Goal: Task Accomplishment & Management: Complete application form

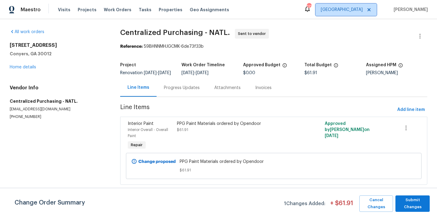
click at [351, 12] on span "[GEOGRAPHIC_DATA]" at bounding box center [346, 10] width 61 height 12
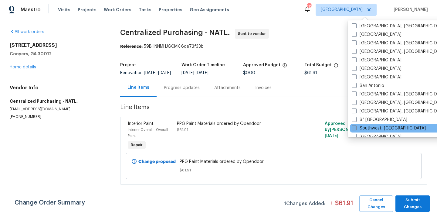
scroll to position [347, 0]
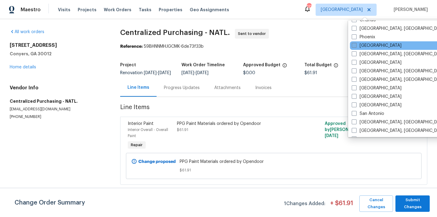
click at [370, 45] on label "[GEOGRAPHIC_DATA]" at bounding box center [377, 46] width 50 height 6
click at [356, 45] on input "[GEOGRAPHIC_DATA]" at bounding box center [354, 45] width 4 height 4
checkbox input "true"
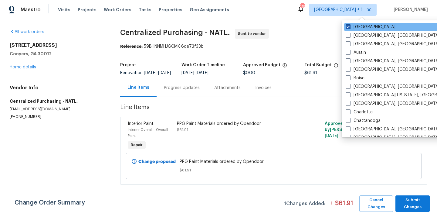
click at [362, 28] on label "[GEOGRAPHIC_DATA]" at bounding box center [371, 27] width 50 height 6
click at [350, 28] on input "[GEOGRAPHIC_DATA]" at bounding box center [348, 26] width 4 height 4
checkbox input "false"
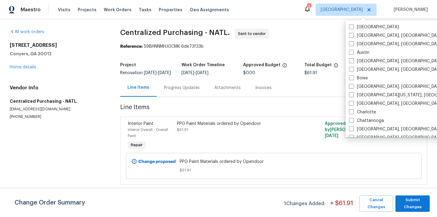
click at [83, 14] on div "Visits Projects Work Orders Tasks Properties Geo Assignments" at bounding box center [147, 10] width 179 height 12
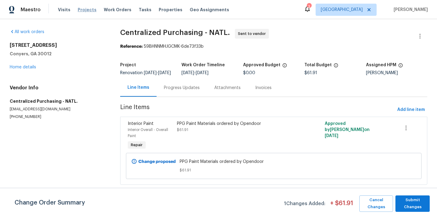
click at [83, 10] on span "Projects" at bounding box center [87, 10] width 19 height 6
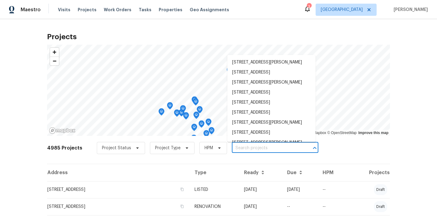
click at [245, 150] on input "text" at bounding box center [267, 147] width 70 height 9
paste input "[STREET_ADDRESS]"
type input "[STREET_ADDRESS]"
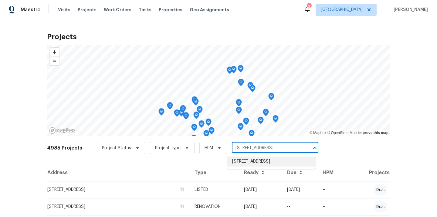
click at [245, 162] on li "[STREET_ADDRESS]" at bounding box center [271, 161] width 88 height 10
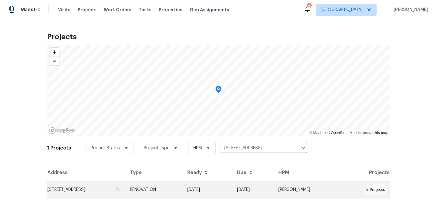
click at [182, 189] on td "RENOVATION" at bounding box center [153, 189] width 57 height 17
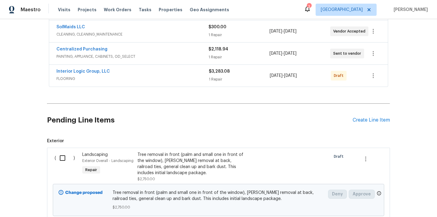
scroll to position [219, 0]
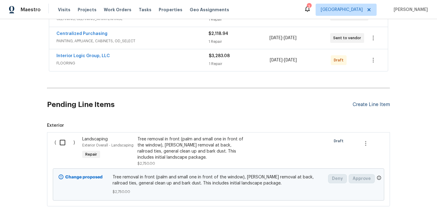
click at [360, 103] on div "Create Line Item" at bounding box center [371, 105] width 37 height 6
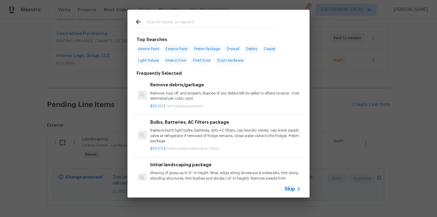
click at [238, 26] on input "text" at bounding box center [210, 22] width 129 height 9
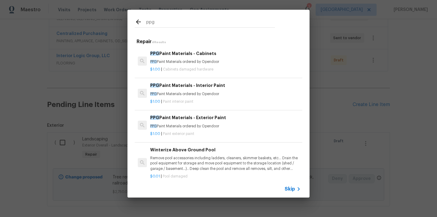
type input "ppg"
click at [220, 71] on p "$1.00 | Cabinets damaged hardware" at bounding box center [225, 69] width 151 height 5
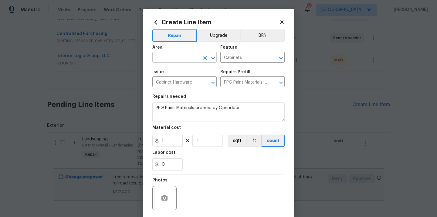
click at [164, 56] on input "text" at bounding box center [175, 57] width 47 height 9
click at [165, 74] on li "Kitchen" at bounding box center [184, 71] width 64 height 10
type input "Kitchen"
drag, startPoint x: 166, startPoint y: 141, endPoint x: 152, endPoint y: 141, distance: 14.3
click at [159, 141] on div "1" at bounding box center [167, 140] width 30 height 12
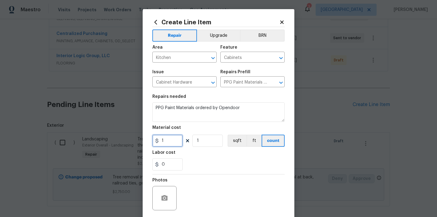
paste input "50.07"
type input "50.07"
click at [212, 165] on div "0" at bounding box center [218, 164] width 132 height 12
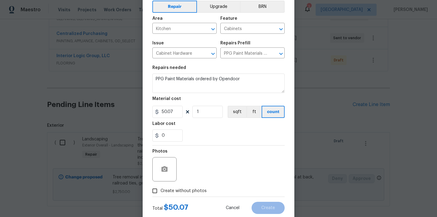
scroll to position [45, 0]
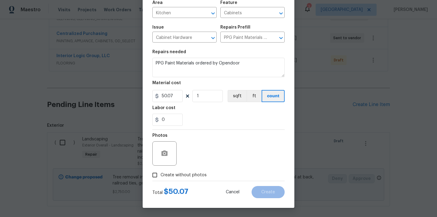
click at [199, 172] on span "Create without photos" at bounding box center [184, 175] width 46 height 6
click at [161, 172] on input "Create without photos" at bounding box center [155, 175] width 12 height 12
checkbox input "true"
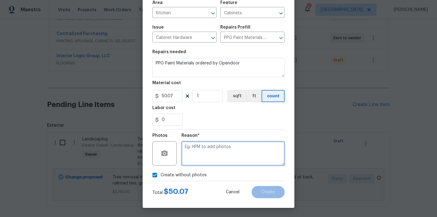
click at [210, 154] on textarea at bounding box center [233, 153] width 103 height 24
type textarea "N/A"
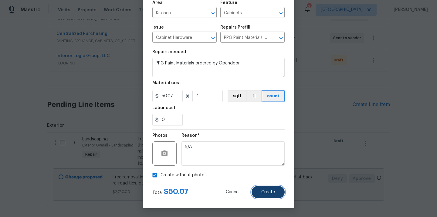
click at [270, 193] on span "Create" at bounding box center [268, 192] width 14 height 5
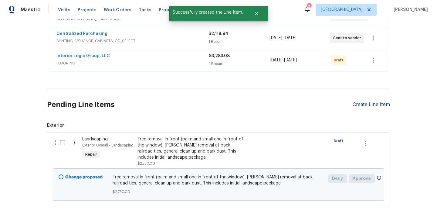
click at [371, 103] on div "Create Line Item" at bounding box center [371, 105] width 37 height 6
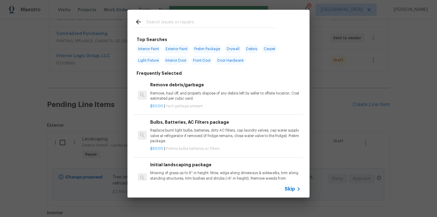
click at [220, 23] on input "text" at bounding box center [210, 22] width 129 height 9
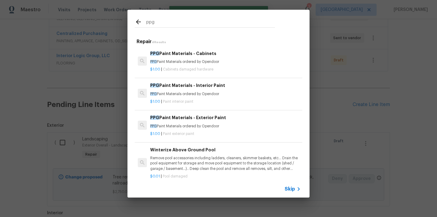
type input "ppg"
click at [214, 88] on h6 "PPG Paint Materials - Interior Paint" at bounding box center [225, 85] width 151 height 7
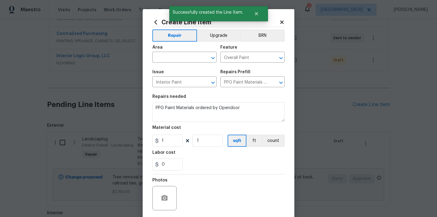
click at [156, 22] on icon at bounding box center [156, 22] width 3 height 5
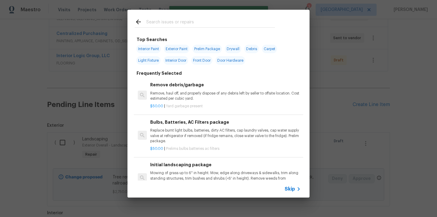
click at [172, 18] on input "text" at bounding box center [210, 22] width 129 height 9
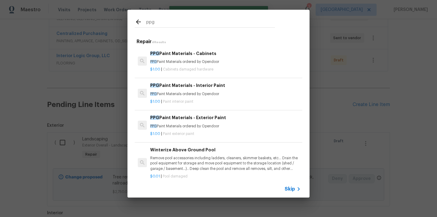
type input "ppg"
click at [189, 123] on div "PPG Paint Materials - Exterior Paint PPG Paint Materials ordered by Opendoor" at bounding box center [225, 121] width 151 height 15
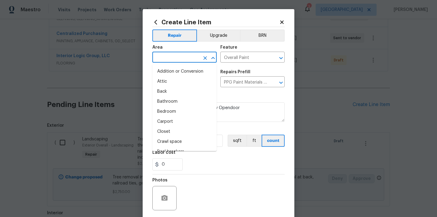
click at [177, 57] on input "text" at bounding box center [175, 57] width 47 height 9
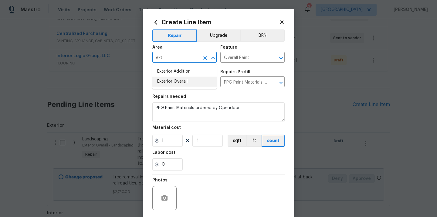
click at [170, 85] on li "Exterior Overall" at bounding box center [184, 82] width 64 height 10
type input "Exterior Overall"
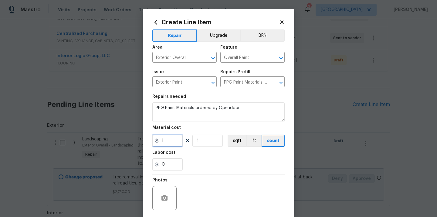
drag, startPoint x: 166, startPoint y: 141, endPoint x: 143, endPoint y: 136, distance: 23.0
click at [147, 136] on div "Create Line Item Repair Upgrade BRN Area Exterior Overall ​ Feature Overall Pai…" at bounding box center [219, 130] width 152 height 243
paste input "548.95"
type input "548.95"
click at [187, 158] on div "Labor cost" at bounding box center [218, 154] width 132 height 8
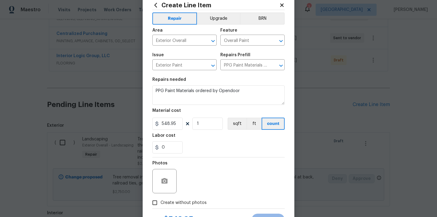
scroll to position [42, 0]
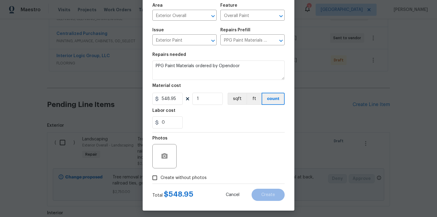
click at [182, 182] on label "Create without photos" at bounding box center [178, 178] width 58 height 12
click at [161, 182] on input "Create without photos" at bounding box center [155, 178] width 12 height 12
checkbox input "true"
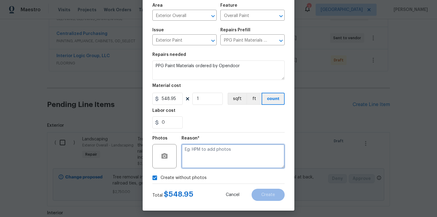
click at [206, 151] on textarea at bounding box center [233, 156] width 103 height 24
type textarea "N/A"
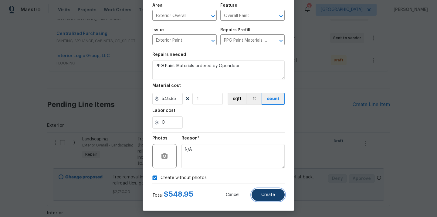
click at [274, 196] on span "Create" at bounding box center [268, 194] width 14 height 5
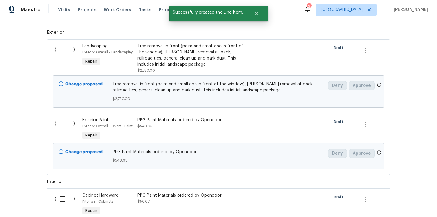
scroll to position [364, 0]
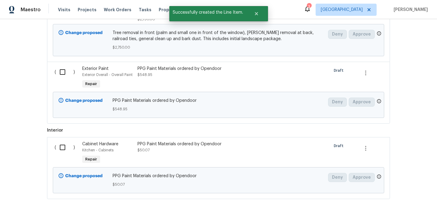
click at [64, 76] on input "checkbox" at bounding box center [64, 72] width 17 height 13
checkbox input "true"
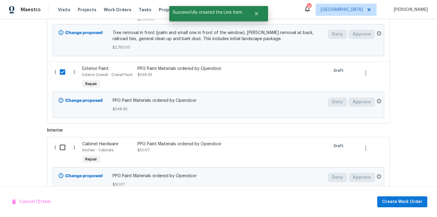
click at [60, 143] on input "checkbox" at bounding box center [64, 147] width 17 height 13
click at [399, 201] on span "Create Work Order" at bounding box center [402, 202] width 40 height 8
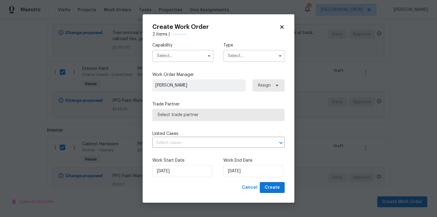
checkbox input "false"
click at [200, 57] on input "text" at bounding box center [182, 56] width 61 height 12
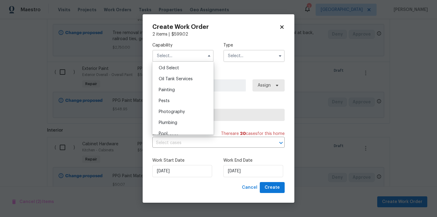
scroll to position [478, 0]
click at [193, 98] on div "Painting" at bounding box center [183, 101] width 58 height 11
type input "Painting"
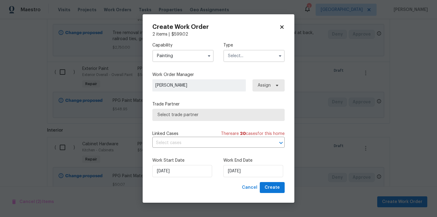
click at [254, 50] on input "text" at bounding box center [253, 56] width 61 height 12
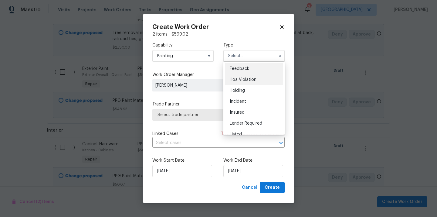
scroll to position [138, 0]
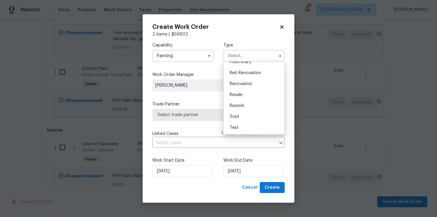
click at [258, 84] on div "Renovation" at bounding box center [254, 83] width 58 height 11
type input "Renovation"
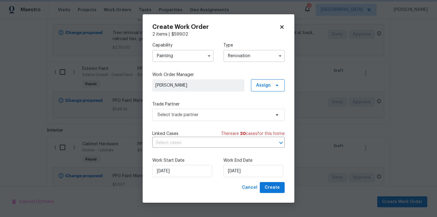
scroll to position [0, 0]
click at [264, 88] on span "Assign" at bounding box center [268, 85] width 34 height 12
click at [265, 109] on div "Assign to me" at bounding box center [269, 111] width 26 height 6
click at [201, 120] on span "Select trade partner" at bounding box center [218, 115] width 132 height 12
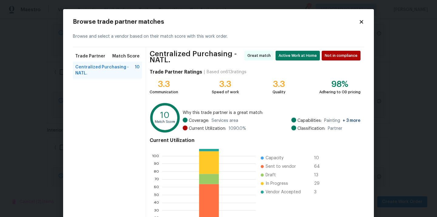
scroll to position [53, 0]
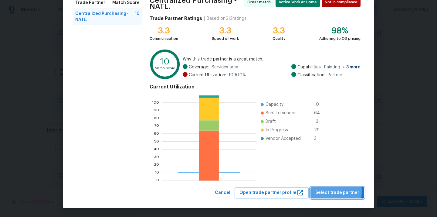
click at [328, 191] on span "Select trade partner" at bounding box center [337, 193] width 44 height 8
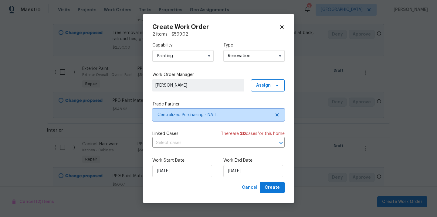
scroll to position [0, 0]
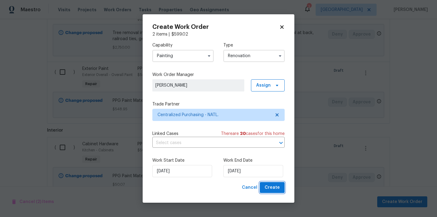
click at [281, 187] on button "Create" at bounding box center [272, 187] width 25 height 11
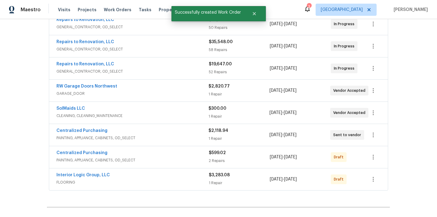
scroll to position [122, 0]
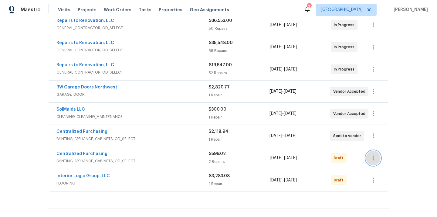
click at [376, 159] on icon "button" at bounding box center [373, 157] width 7 height 7
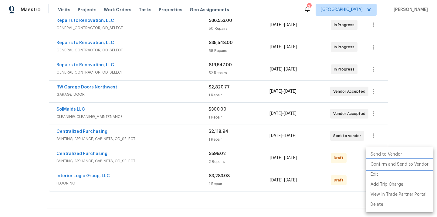
click at [388, 166] on li "Confirm and Send to Vendor" at bounding box center [400, 164] width 68 height 10
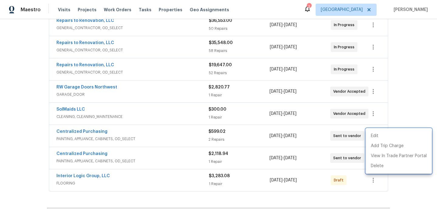
click at [158, 143] on div at bounding box center [218, 108] width 437 height 217
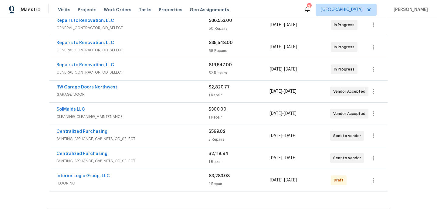
click at [82, 129] on span "Centralized Purchasing" at bounding box center [81, 131] width 51 height 6
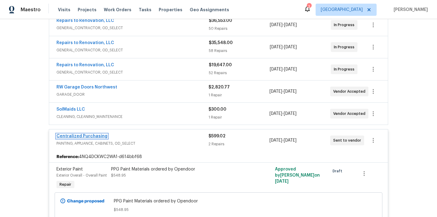
click at [83, 137] on link "Centralized Purchasing" at bounding box center [81, 136] width 51 height 4
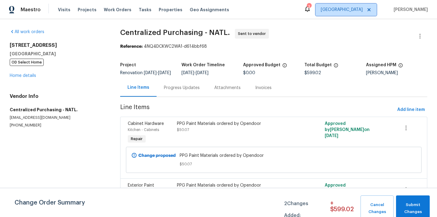
click at [358, 9] on span "[GEOGRAPHIC_DATA]" at bounding box center [342, 10] width 42 height 6
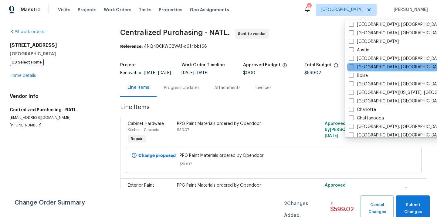
scroll to position [13, 0]
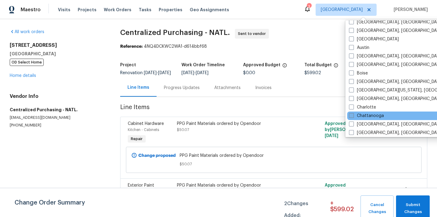
click at [368, 115] on label "Chattanooga" at bounding box center [366, 116] width 35 height 6
click at [353, 115] on input "Chattanooga" at bounding box center [351, 115] width 4 height 4
checkbox input "true"
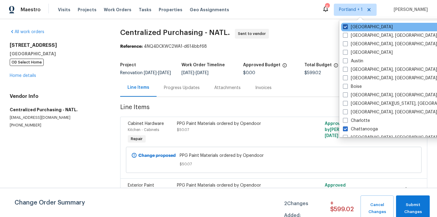
click at [359, 27] on label "[GEOGRAPHIC_DATA]" at bounding box center [368, 27] width 50 height 6
click at [347, 27] on input "[GEOGRAPHIC_DATA]" at bounding box center [345, 26] width 4 height 4
checkbox input "false"
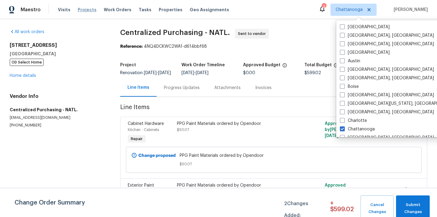
click at [84, 12] on span "Projects" at bounding box center [87, 10] width 19 height 6
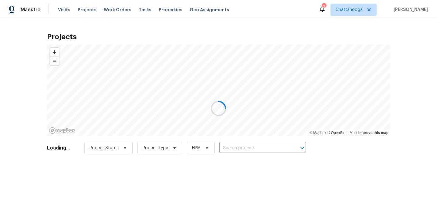
click at [247, 151] on div at bounding box center [218, 108] width 437 height 217
click at [251, 147] on div at bounding box center [218, 108] width 437 height 217
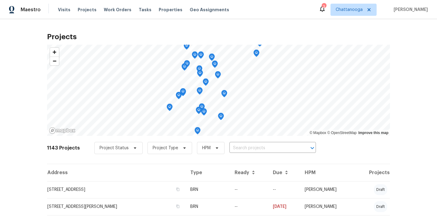
click at [251, 147] on input "text" at bounding box center [265, 147] width 70 height 9
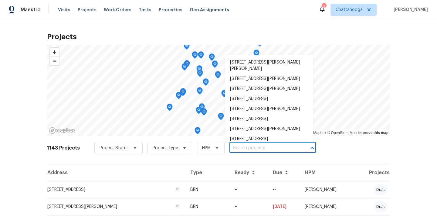
paste input "[STREET_ADDRESS]"
type input "[STREET_ADDRESS]"
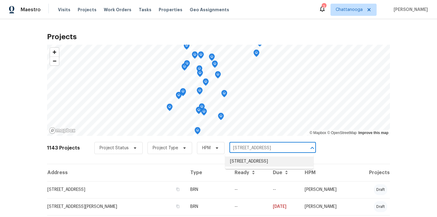
click at [252, 160] on li "[STREET_ADDRESS]" at bounding box center [269, 161] width 88 height 10
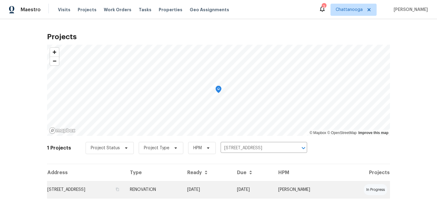
click at [125, 190] on td "[STREET_ADDRESS]" at bounding box center [86, 189] width 78 height 17
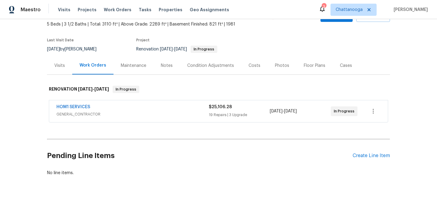
scroll to position [36, 0]
click at [363, 153] on div "Create Line Item" at bounding box center [371, 155] width 37 height 6
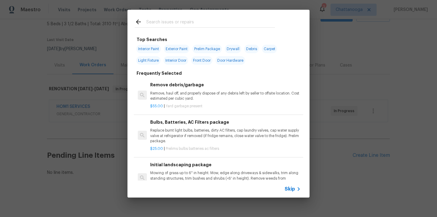
click at [216, 16] on div at bounding box center [205, 22] width 155 height 24
click at [212, 18] on div at bounding box center [205, 22] width 140 height 9
click at [206, 33] on div at bounding box center [205, 22] width 155 height 24
click at [205, 25] on input "text" at bounding box center [210, 22] width 129 height 9
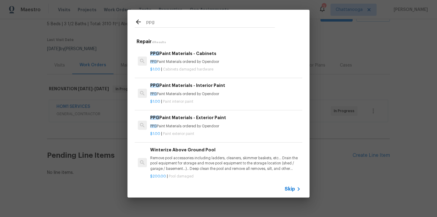
type input "ppg"
click at [191, 61] on p "PPG Paint Materials ordered by Opendoor" at bounding box center [225, 61] width 151 height 5
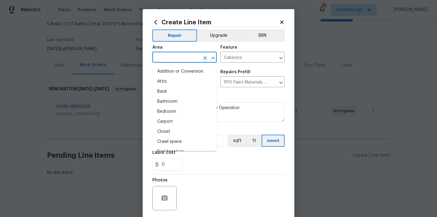
click at [187, 60] on input "text" at bounding box center [175, 57] width 47 height 9
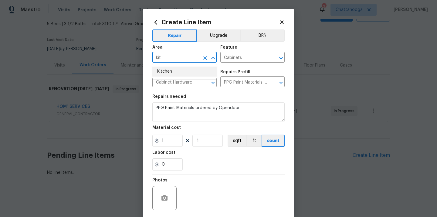
click at [186, 70] on li "Kitchen" at bounding box center [184, 71] width 64 height 10
type input "Kitchen"
drag, startPoint x: 170, startPoint y: 143, endPoint x: 150, endPoint y: 143, distance: 20.3
click at [151, 143] on div "Create Line Item Repair Upgrade BRN Area Kitchen ​ Feature Cabinets ​ Issue Cab…" at bounding box center [219, 130] width 152 height 243
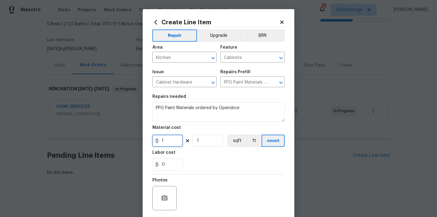
paste input "398."
type input "398.1"
click at [195, 165] on div "0" at bounding box center [218, 164] width 132 height 12
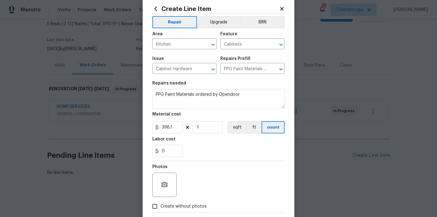
scroll to position [29, 0]
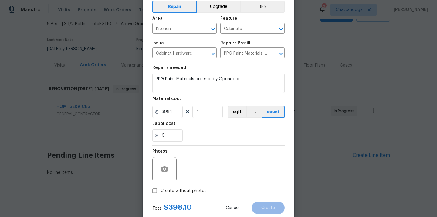
click at [190, 186] on label "Create without photos" at bounding box center [178, 191] width 58 height 12
click at [161, 186] on input "Create without photos" at bounding box center [155, 191] width 12 height 12
checkbox input "true"
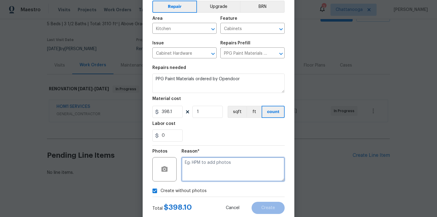
click at [199, 170] on textarea at bounding box center [233, 169] width 103 height 24
type textarea "N/A"
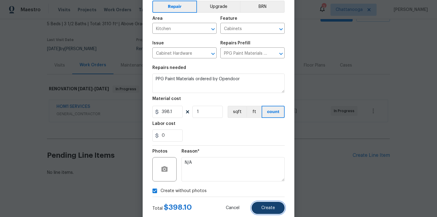
click at [271, 212] on button "Create" at bounding box center [268, 208] width 33 height 12
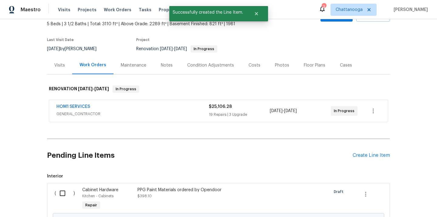
click at [357, 160] on div "Pending Line Items Create Line Item" at bounding box center [218, 155] width 343 height 28
click at [357, 158] on div "Pending Line Items Create Line Item" at bounding box center [218, 155] width 343 height 28
click at [355, 154] on div "Create Line Item" at bounding box center [371, 155] width 37 height 6
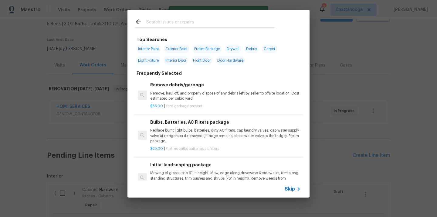
click at [191, 26] on input "text" at bounding box center [210, 22] width 129 height 9
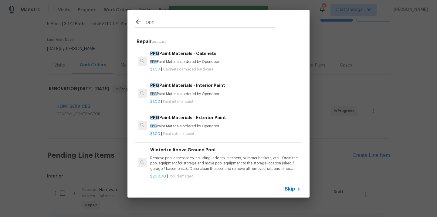
type input "ppg"
click at [183, 91] on div "PPG Paint Materials - Interior Paint PPG Paint Materials ordered by Opendoor" at bounding box center [225, 89] width 151 height 15
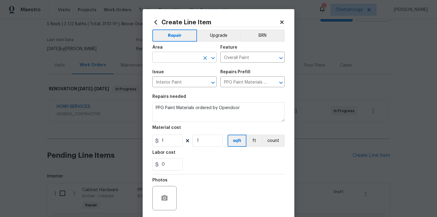
click at [190, 60] on input "text" at bounding box center [175, 57] width 47 height 9
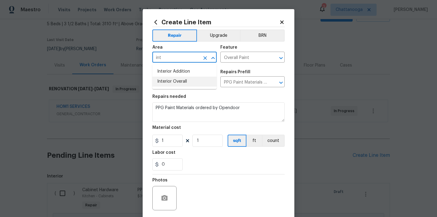
click at [180, 83] on li "Interior Overall" at bounding box center [184, 82] width 64 height 10
type input "Interior Overall"
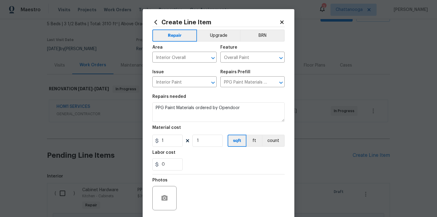
click at [169, 136] on figure "Material cost 1 1 sqft ft count" at bounding box center [218, 135] width 132 height 21
drag, startPoint x: 169, startPoint y: 136, endPoint x: 157, endPoint y: 135, distance: 11.9
click at [157, 136] on input "1" at bounding box center [167, 140] width 30 height 12
paste input "593.84"
type input "593.84"
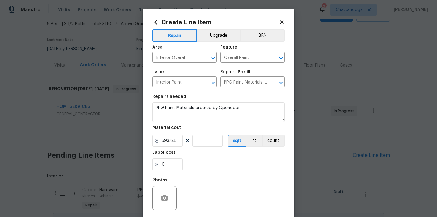
click at [222, 166] on div "0" at bounding box center [218, 164] width 132 height 12
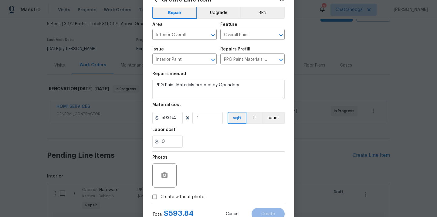
scroll to position [35, 0]
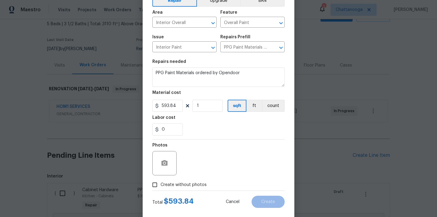
click at [205, 183] on span "Create without photos" at bounding box center [184, 185] width 46 height 6
click at [161, 183] on input "Create without photos" at bounding box center [155, 185] width 12 height 12
checkbox input "true"
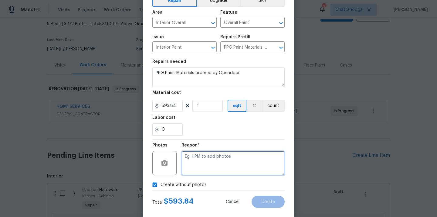
click at [216, 159] on textarea at bounding box center [233, 163] width 103 height 24
type textarea "N/A"
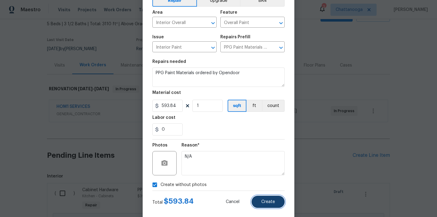
click at [275, 197] on button "Create" at bounding box center [268, 202] width 33 height 12
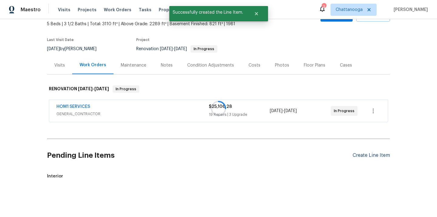
click at [379, 155] on div at bounding box center [218, 108] width 437 height 217
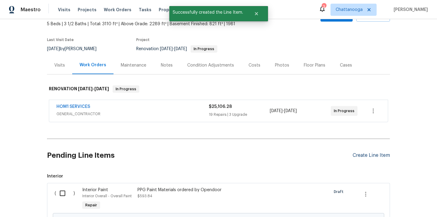
click at [360, 156] on div "Create Line Item" at bounding box center [371, 155] width 37 height 6
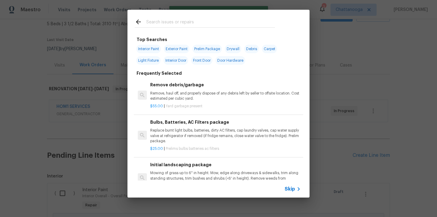
click at [222, 29] on div at bounding box center [205, 22] width 155 height 24
click at [220, 26] on input "text" at bounding box center [210, 22] width 129 height 9
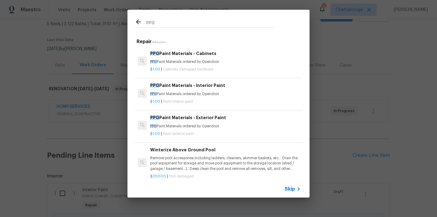
type input "ppg"
click at [198, 122] on div "PPG Paint Materials - Exterior Paint PPG Paint Materials ordered by Opendoor" at bounding box center [225, 121] width 151 height 15
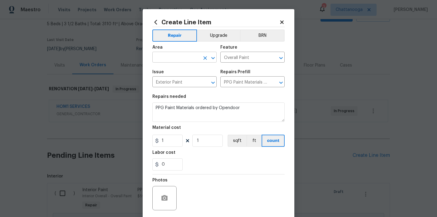
click at [168, 58] on input "text" at bounding box center [175, 57] width 47 height 9
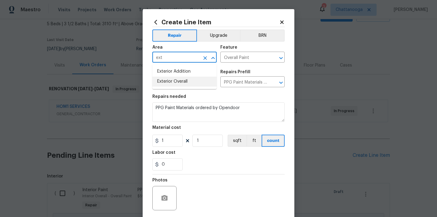
click at [169, 78] on li "Exterior Overall" at bounding box center [184, 82] width 64 height 10
type input "Exterior Overall"
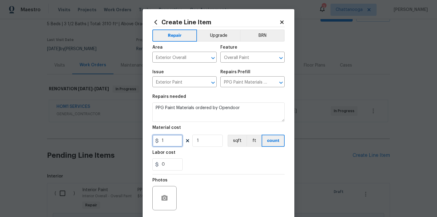
drag, startPoint x: 167, startPoint y: 142, endPoint x: 141, endPoint y: 140, distance: 25.6
click at [143, 140] on div "Create Line Item Repair Upgrade BRN Area Exterior Overall ​ Feature Overall Pai…" at bounding box center [219, 130] width 152 height 243
paste input "8.3"
type input "18.3"
click at [209, 170] on div "0" at bounding box center [218, 164] width 132 height 12
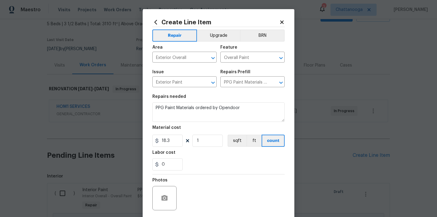
scroll to position [37, 0]
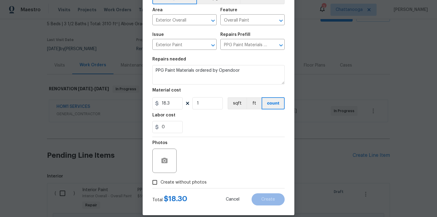
click at [195, 184] on span "Create without photos" at bounding box center [184, 182] width 46 height 6
click at [161, 184] on input "Create without photos" at bounding box center [155, 182] width 12 height 12
checkbox input "true"
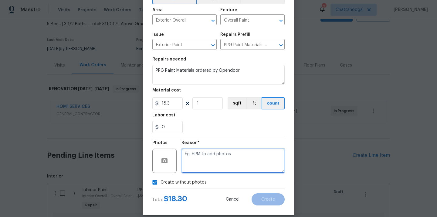
click at [210, 152] on textarea at bounding box center [233, 160] width 103 height 24
type textarea "N/A"
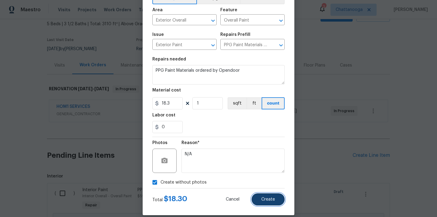
click at [263, 197] on button "Create" at bounding box center [268, 199] width 33 height 12
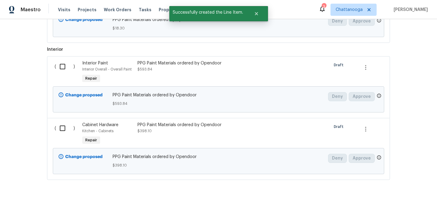
scroll to position [242, 0]
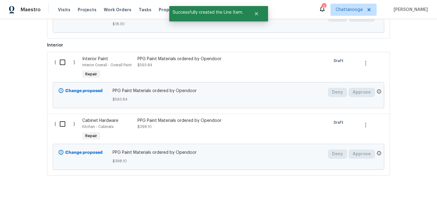
click at [64, 64] on input "checkbox" at bounding box center [64, 62] width 17 height 13
checkbox input "true"
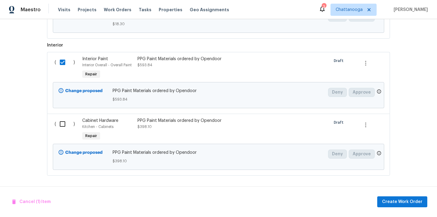
click at [63, 120] on input "checkbox" at bounding box center [64, 123] width 17 height 13
checkbox input "true"
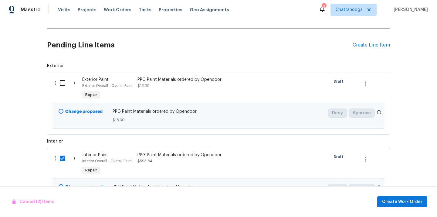
scroll to position [139, 0]
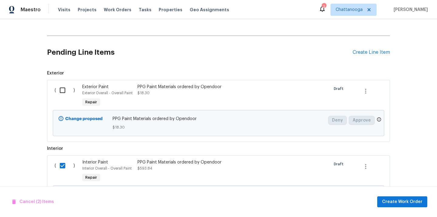
click at [60, 87] on input "checkbox" at bounding box center [64, 90] width 17 height 13
checkbox input "true"
click at [407, 200] on span "Create Work Order" at bounding box center [402, 202] width 40 height 8
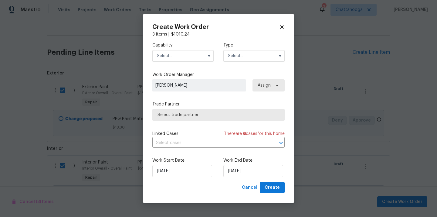
click at [197, 51] on input "text" at bounding box center [182, 56] width 61 height 12
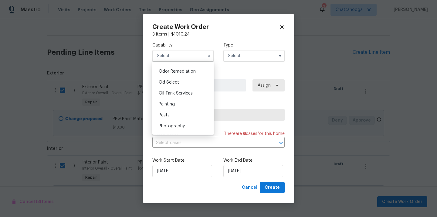
scroll to position [479, 0]
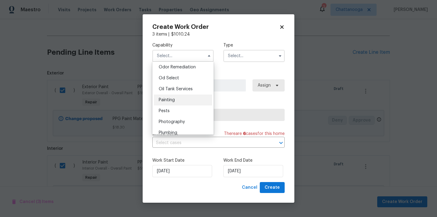
click at [186, 101] on div "Painting" at bounding box center [183, 99] width 58 height 11
type input "Painting"
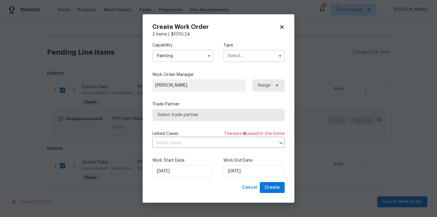
click at [245, 54] on input "text" at bounding box center [253, 56] width 61 height 12
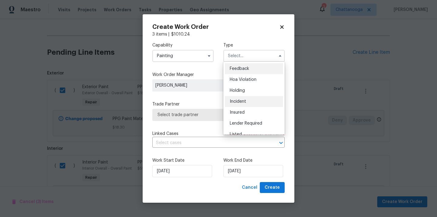
scroll to position [138, 0]
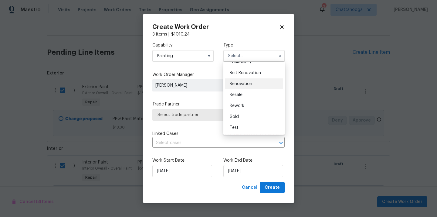
click at [255, 86] on div "Renovation" at bounding box center [254, 83] width 58 height 11
type input "Renovation"
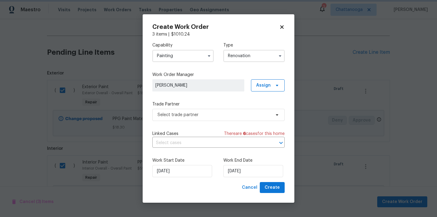
scroll to position [0, 0]
click at [270, 87] on span "Assign" at bounding box center [263, 85] width 15 height 6
click at [268, 111] on div "Assign to me" at bounding box center [269, 111] width 26 height 6
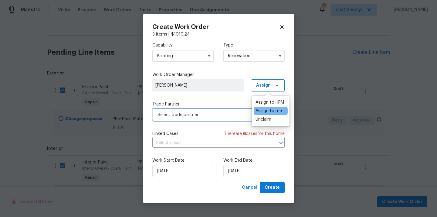
click at [205, 112] on span "Select trade partner" at bounding box center [214, 115] width 113 height 6
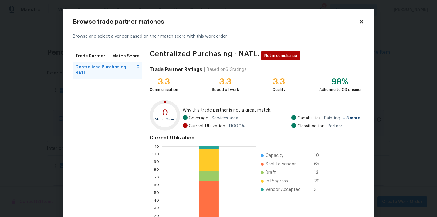
scroll to position [51, 0]
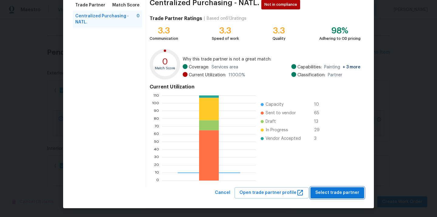
click at [321, 196] on span "Select trade partner" at bounding box center [337, 193] width 44 height 8
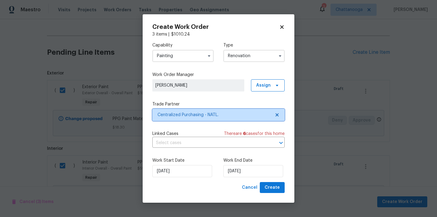
scroll to position [0, 0]
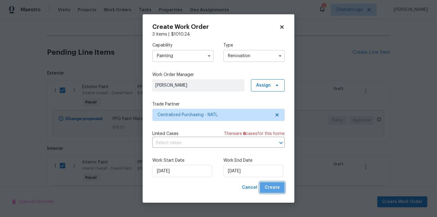
click at [274, 185] on span "Create" at bounding box center [272, 188] width 15 height 8
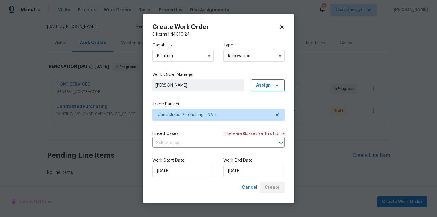
scroll to position [58, 0]
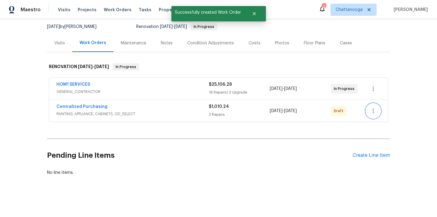
click at [376, 111] on icon "button" at bounding box center [373, 110] width 7 height 7
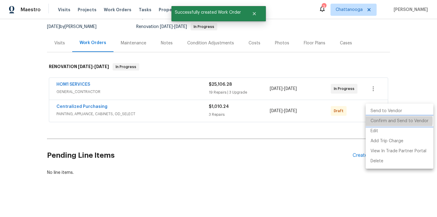
click at [383, 121] on li "Confirm and Send to Vendor" at bounding box center [400, 121] width 68 height 10
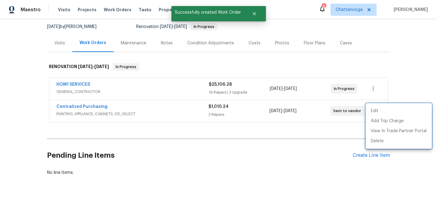
click at [90, 109] on div at bounding box center [218, 108] width 437 height 217
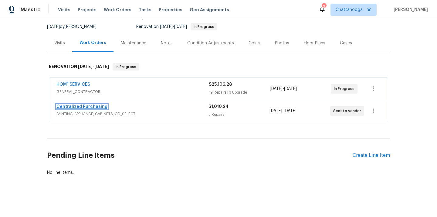
click at [90, 107] on link "Centralized Purchasing" at bounding box center [81, 106] width 51 height 4
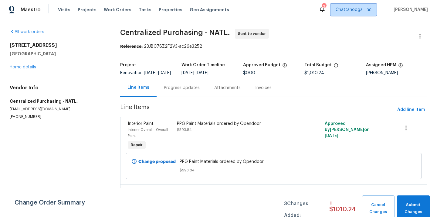
click at [352, 15] on span "Chattanooga" at bounding box center [354, 10] width 46 height 12
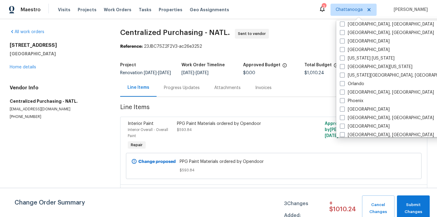
scroll to position [348, 0]
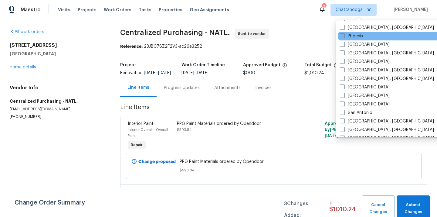
click at [355, 38] on label "Phoenix" at bounding box center [351, 36] width 23 height 6
click at [344, 37] on input "Phoenix" at bounding box center [342, 35] width 4 height 4
checkbox input "true"
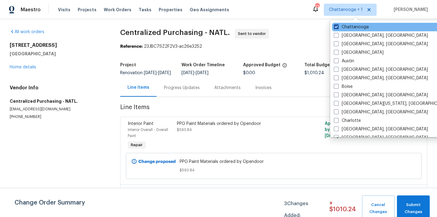
click at [352, 25] on label "Chattanooga" at bounding box center [351, 27] width 35 height 6
click at [338, 25] on input "Chattanooga" at bounding box center [336, 26] width 4 height 4
checkbox input "false"
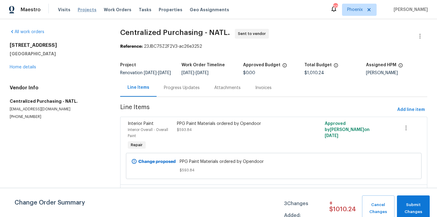
click at [87, 9] on span "Projects" at bounding box center [87, 10] width 19 height 6
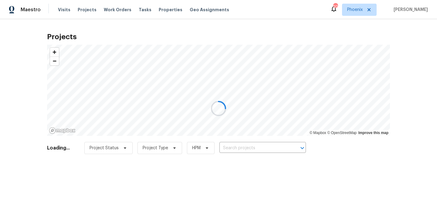
click at [245, 145] on div at bounding box center [218, 108] width 437 height 217
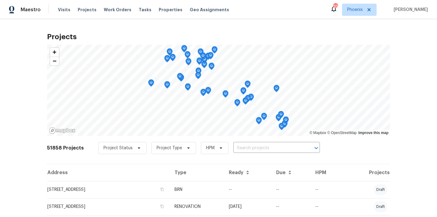
click at [245, 145] on input "text" at bounding box center [268, 147] width 70 height 9
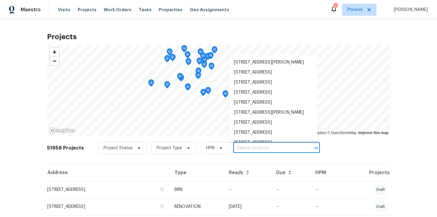
paste input "[STREET_ADDRESS]"
type input "[STREET_ADDRESS]"
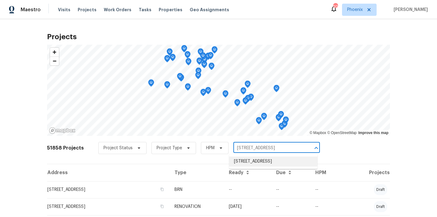
click at [248, 163] on li "[STREET_ADDRESS]" at bounding box center [273, 161] width 88 height 10
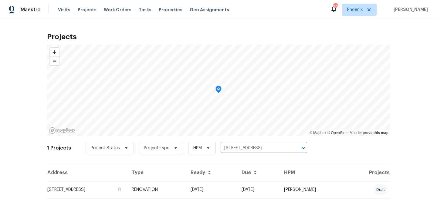
click at [232, 180] on th "Ready" at bounding box center [211, 172] width 51 height 17
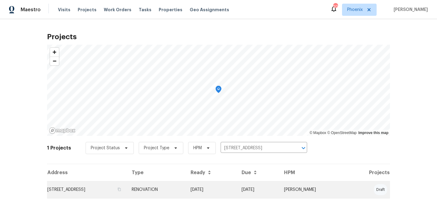
click at [186, 185] on td "RENOVATION" at bounding box center [156, 189] width 59 height 17
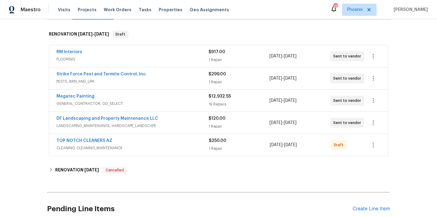
scroll to position [144, 0]
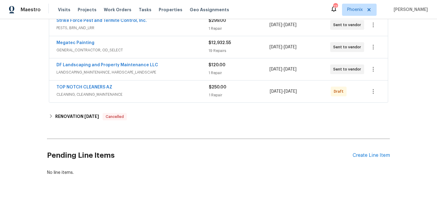
click at [364, 151] on div "Pending Line Items Create Line Item" at bounding box center [218, 155] width 343 height 28
click at [363, 155] on div "Create Line Item" at bounding box center [371, 155] width 37 height 6
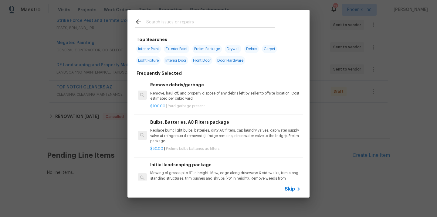
click at [200, 26] on input "text" at bounding box center [210, 22] width 129 height 9
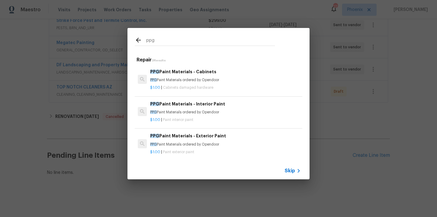
type input "ppg"
click at [206, 82] on p "PPG Paint Materials ordered by Opendoor" at bounding box center [225, 79] width 151 height 5
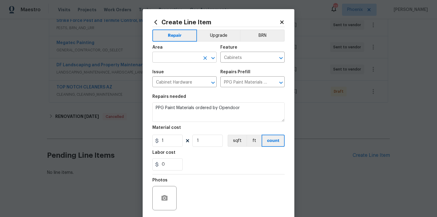
click at [179, 56] on input "text" at bounding box center [175, 57] width 47 height 9
click at [175, 69] on li "Kitchen" at bounding box center [184, 71] width 64 height 10
type input "Kitchen"
drag, startPoint x: 170, startPoint y: 145, endPoint x: 153, endPoint y: 143, distance: 16.9
click at [153, 143] on input "1" at bounding box center [167, 140] width 30 height 12
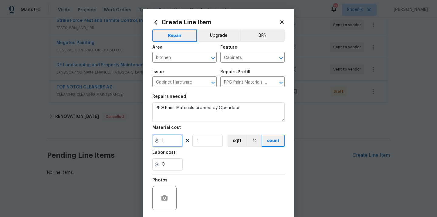
paste input "418.48"
type input "418.48"
click at [192, 154] on div "Labor cost" at bounding box center [218, 154] width 132 height 8
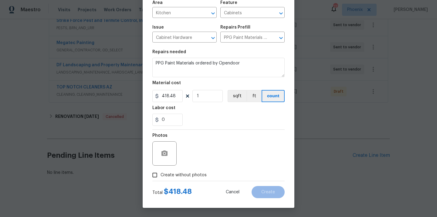
click at [186, 175] on span "Create without photos" at bounding box center [184, 175] width 46 height 6
click at [161, 175] on input "Create without photos" at bounding box center [155, 175] width 12 height 12
checkbox input "true"
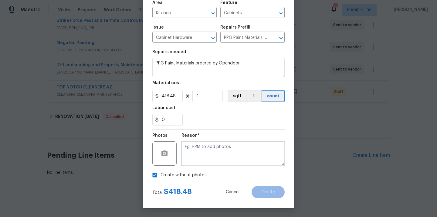
click at [202, 152] on textarea at bounding box center [233, 153] width 103 height 24
type textarea "N/A"
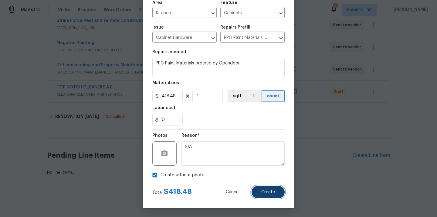
click at [263, 192] on span "Create" at bounding box center [268, 192] width 14 height 5
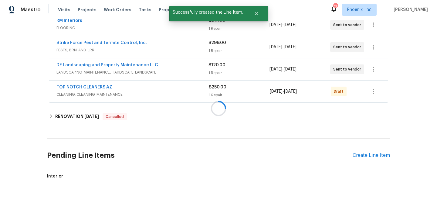
scroll to position [100, 0]
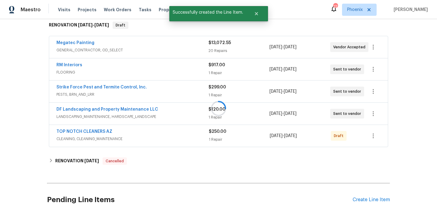
click at [378, 156] on div at bounding box center [218, 108] width 437 height 217
click at [366, 199] on div "Create Line Item" at bounding box center [371, 200] width 37 height 6
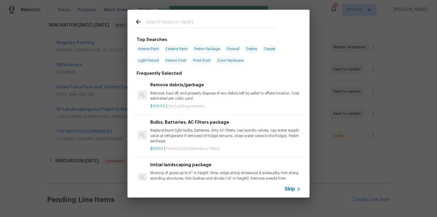
click at [256, 24] on input "text" at bounding box center [210, 22] width 129 height 9
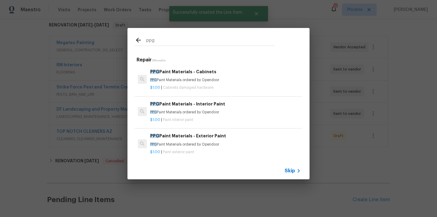
type input "ppg"
click at [217, 107] on div "PPG Paint Materials - Interior Paint PPG Paint Materials ordered by Opendoor" at bounding box center [225, 107] width 151 height 15
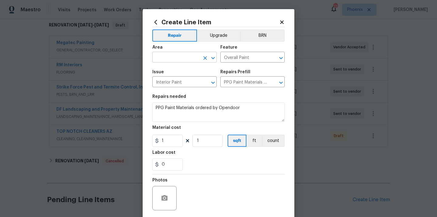
click at [187, 56] on input "text" at bounding box center [175, 57] width 47 height 9
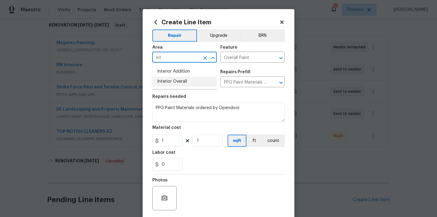
click at [182, 83] on li "Interior Overall" at bounding box center [184, 82] width 64 height 10
type input "Interior Overall"
drag, startPoint x: 165, startPoint y: 138, endPoint x: 149, endPoint y: 138, distance: 15.8
click at [155, 138] on div "1" at bounding box center [167, 140] width 30 height 12
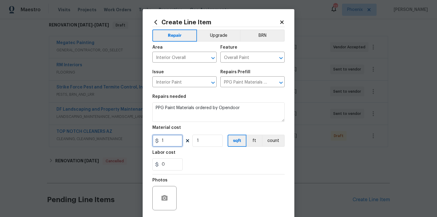
paste input "449.44"
type input "449.44"
click at [205, 149] on section "Repairs needed PPG Paint Materials ordered by Opendoor Material cost 449.44 1 s…" at bounding box center [218, 132] width 132 height 83
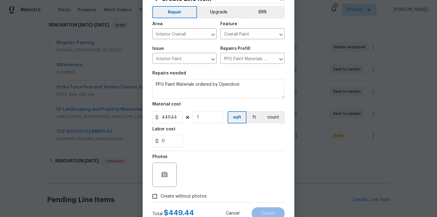
scroll to position [45, 0]
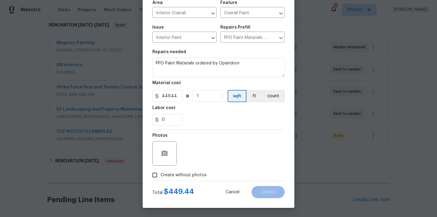
click at [195, 175] on span "Create without photos" at bounding box center [184, 175] width 46 height 6
click at [161, 175] on input "Create without photos" at bounding box center [155, 175] width 12 height 12
checkbox input "true"
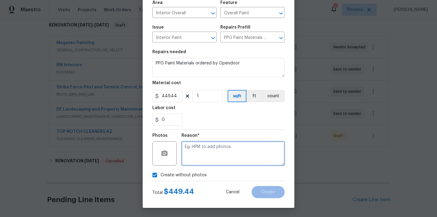
click at [206, 154] on textarea at bounding box center [233, 153] width 103 height 24
type textarea "N/A"
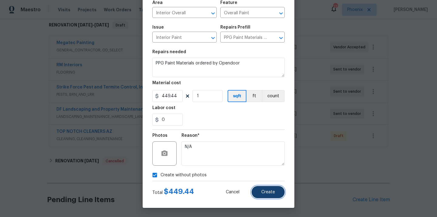
click at [261, 189] on button "Create" at bounding box center [268, 192] width 33 height 12
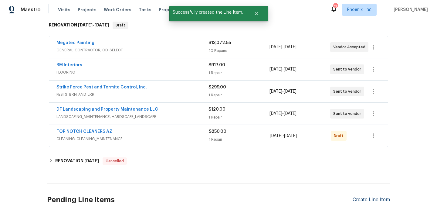
click at [362, 200] on div "Create Line Item" at bounding box center [371, 200] width 37 height 6
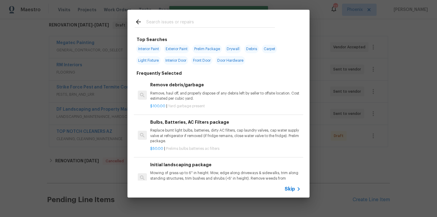
click at [237, 26] on input "text" at bounding box center [210, 22] width 129 height 9
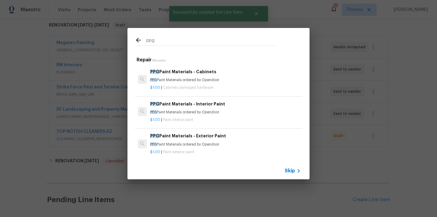
type input "ppg"
click at [205, 145] on p "PPG Paint Materials ordered by Opendoor" at bounding box center [225, 144] width 151 height 5
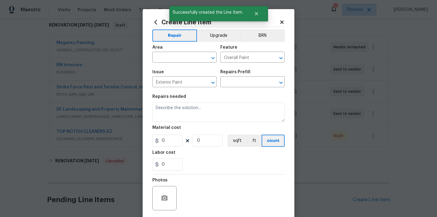
type input "PPG Paint Materials - Exterior Paint $1.00"
type textarea "PPG Paint Materials ordered by Opendoor"
type input "1"
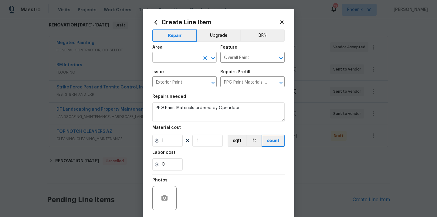
click at [188, 58] on input "text" at bounding box center [175, 57] width 47 height 9
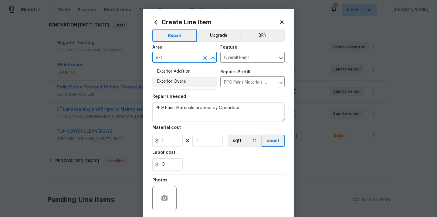
click at [184, 79] on li "Exterior Overall" at bounding box center [184, 82] width 64 height 10
type input "Exterior Overall"
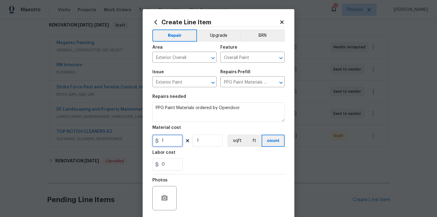
drag, startPoint x: 172, startPoint y: 141, endPoint x: 146, endPoint y: 140, distance: 25.5
click at [147, 140] on div "Create Line Item Repair Upgrade BRN Area Exterior Overall ​ Feature Overall Pai…" at bounding box center [219, 130] width 152 height 243
paste input "46.42"
type input "46.42"
click at [196, 151] on div "Labor cost" at bounding box center [218, 154] width 132 height 8
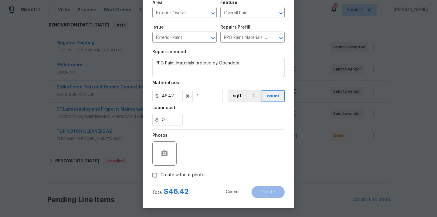
click at [187, 173] on span "Create without photos" at bounding box center [184, 175] width 46 height 6
click at [161, 173] on input "Create without photos" at bounding box center [155, 175] width 12 height 12
checkbox input "true"
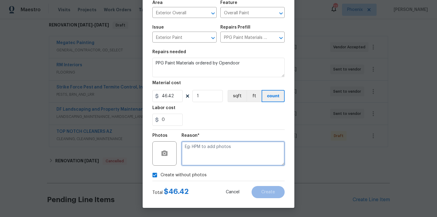
click at [203, 151] on textarea at bounding box center [233, 153] width 103 height 24
type textarea "N/A"
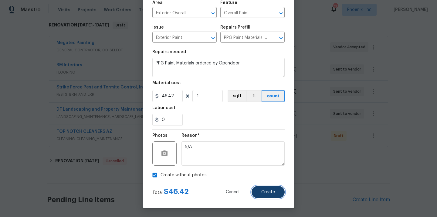
click at [264, 192] on span "Create" at bounding box center [268, 192] width 14 height 5
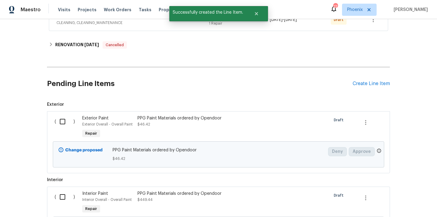
scroll to position [216, 0]
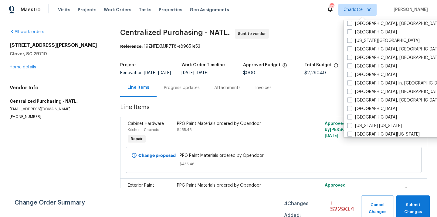
scroll to position [308, 0]
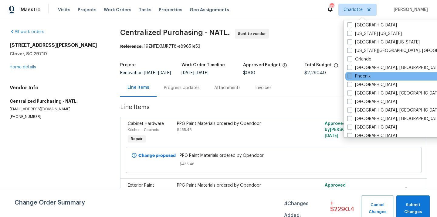
click at [362, 74] on label "Phoenix" at bounding box center [358, 76] width 23 height 6
click at [351, 74] on input "Phoenix" at bounding box center [349, 75] width 4 height 4
checkbox input "true"
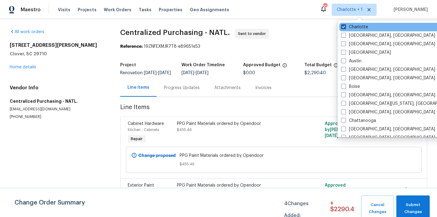
click at [354, 27] on label "Charlotte" at bounding box center [354, 27] width 27 height 6
click at [345, 27] on input "Charlotte" at bounding box center [343, 26] width 4 height 4
checkbox input "false"
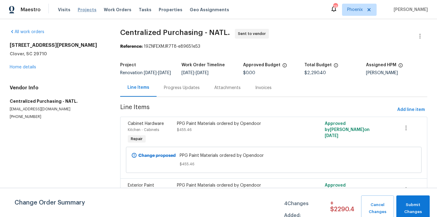
click at [83, 8] on span "Projects" at bounding box center [87, 10] width 19 height 6
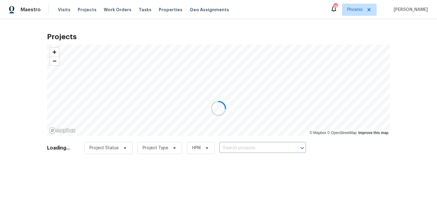
click at [280, 144] on div at bounding box center [218, 108] width 437 height 217
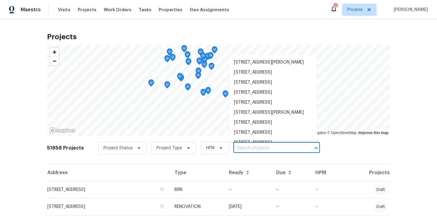
click at [280, 144] on input "text" at bounding box center [268, 147] width 70 height 9
paste input "8920 W Monterey Way Phoenix AZ 85037"
type input "8920 W Monterey Way Phoenix AZ 85037"
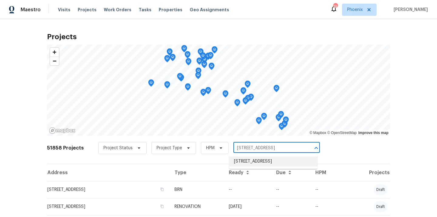
click at [266, 164] on li "[STREET_ADDRESS]" at bounding box center [273, 161] width 88 height 10
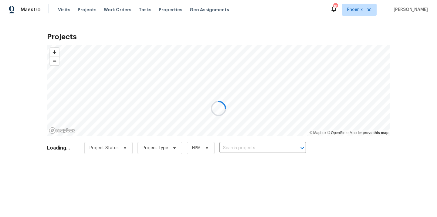
type input "[STREET_ADDRESS]"
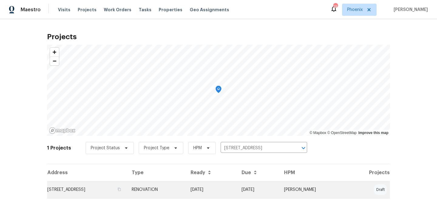
click at [127, 188] on td "[STREET_ADDRESS]" at bounding box center [87, 189] width 80 height 17
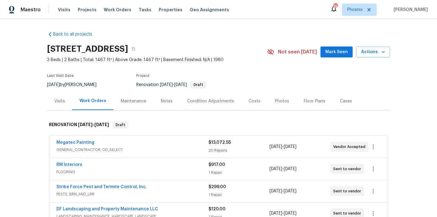
click at [128, 52] on h2 "[STREET_ADDRESS]" at bounding box center [87, 49] width 81 height 6
copy h2 "85037"
click at [54, 106] on div "Visits" at bounding box center [59, 101] width 25 height 18
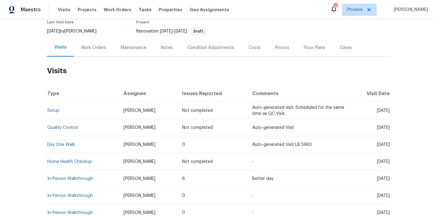
scroll to position [99, 0]
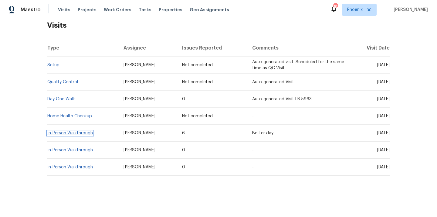
click at [82, 132] on link "In-Person Walkthrough" at bounding box center [70, 133] width 46 height 4
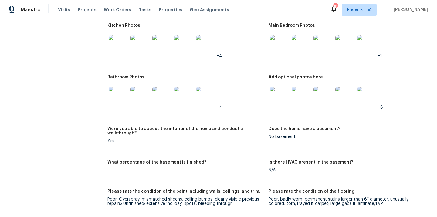
scroll to position [625, 0]
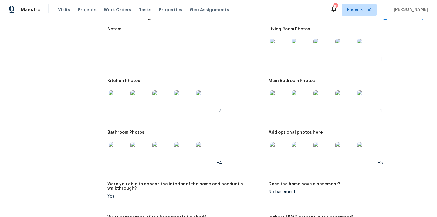
click at [121, 107] on div at bounding box center [118, 100] width 22 height 27
click at [122, 91] on img at bounding box center [118, 99] width 19 height 19
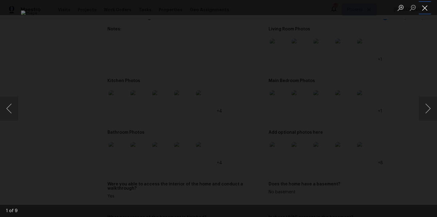
click at [427, 5] on button "Close lightbox" at bounding box center [425, 7] width 12 height 11
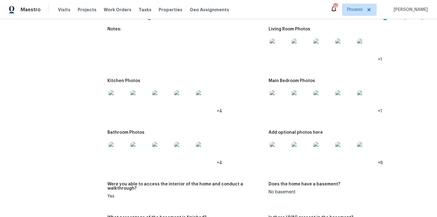
scroll to position [0, 0]
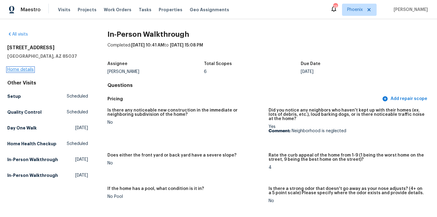
click at [25, 67] on link "Home details" at bounding box center [20, 69] width 26 height 4
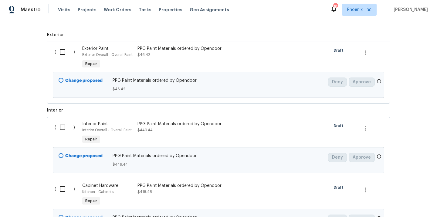
scroll to position [242, 0]
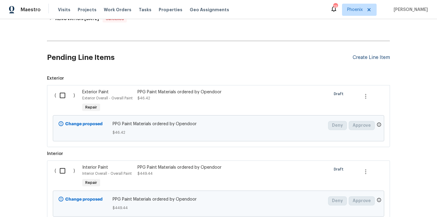
click at [369, 55] on div "Create Line Item" at bounding box center [371, 58] width 37 height 6
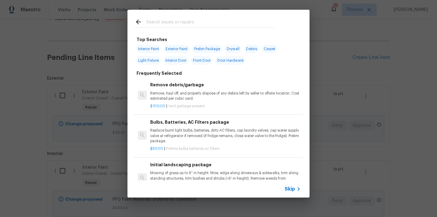
click at [223, 26] on input "text" at bounding box center [210, 22] width 129 height 9
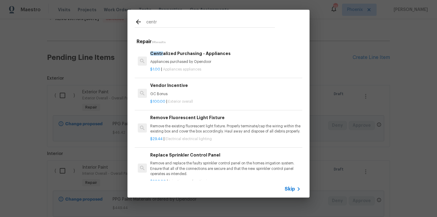
type input "centr"
click at [191, 63] on p "Appliances purchased by Opendoor" at bounding box center [225, 61] width 151 height 5
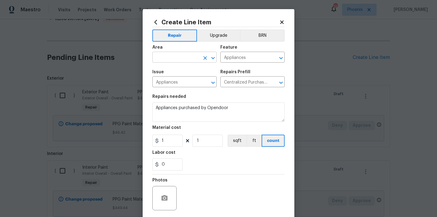
click at [178, 60] on input "text" at bounding box center [175, 57] width 47 height 9
click at [178, 72] on li "Kitchen" at bounding box center [184, 71] width 64 height 10
type input "Kitchen"
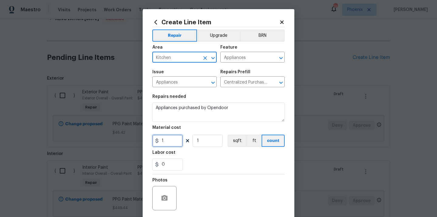
drag, startPoint x: 166, startPoint y: 142, endPoint x: 150, endPoint y: 142, distance: 16.7
click at [152, 142] on input "1" at bounding box center [167, 140] width 30 height 12
paste input "340.77"
type input "1340.77"
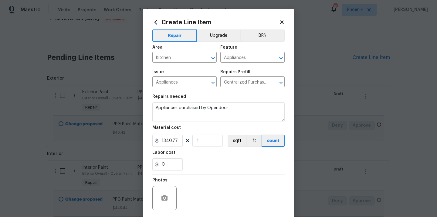
click at [190, 156] on div "Labor cost" at bounding box center [218, 154] width 132 height 8
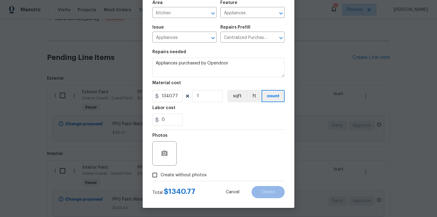
click at [185, 168] on div "Photos" at bounding box center [218, 149] width 132 height 39
click at [185, 170] on label "Create without photos" at bounding box center [178, 175] width 58 height 12
click at [161, 170] on input "Create without photos" at bounding box center [155, 175] width 12 height 12
checkbox input "true"
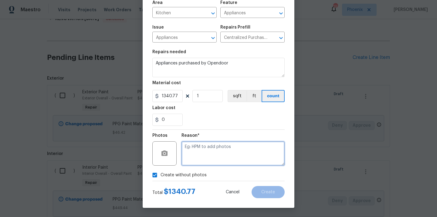
click at [196, 158] on textarea at bounding box center [233, 153] width 103 height 24
type textarea "N/A"
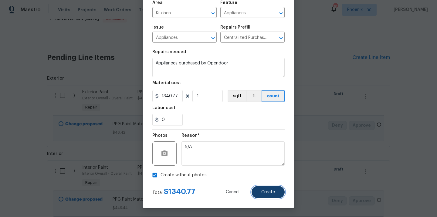
click at [282, 193] on button "Create" at bounding box center [268, 192] width 33 height 12
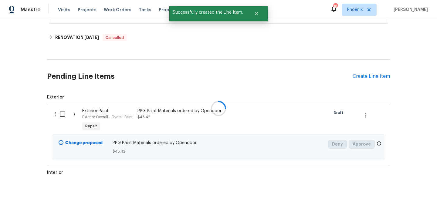
scroll to position [242, 0]
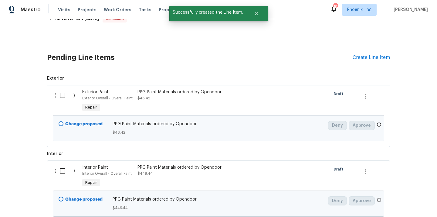
click at [64, 91] on input "checkbox" at bounding box center [64, 95] width 17 height 13
checkbox input "true"
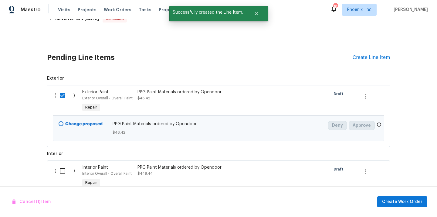
scroll to position [412, 0]
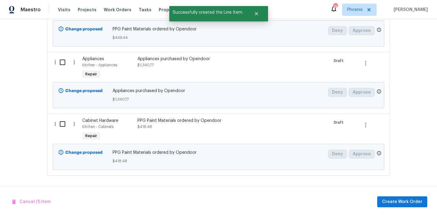
click at [61, 124] on input "checkbox" at bounding box center [64, 123] width 17 height 13
checkbox input "true"
click at [62, 57] on input "checkbox" at bounding box center [64, 62] width 17 height 13
checkbox input "true"
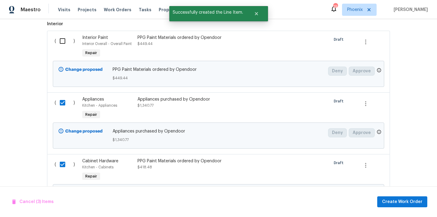
click at [62, 46] on input "checkbox" at bounding box center [64, 41] width 17 height 13
checkbox input "true"
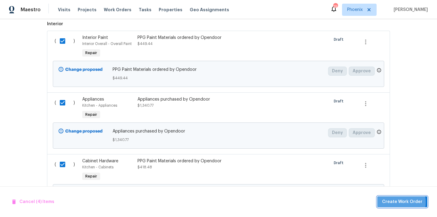
click at [393, 202] on span "Create Work Order" at bounding box center [402, 202] width 40 height 8
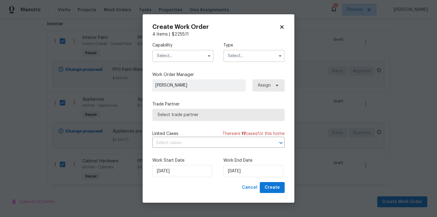
click at [185, 56] on input "text" at bounding box center [182, 56] width 61 height 12
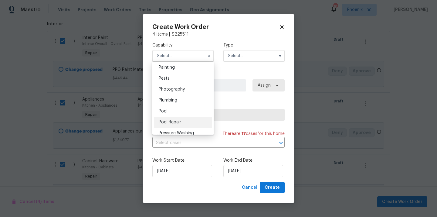
scroll to position [492, 0]
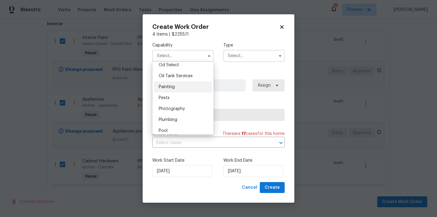
click at [188, 87] on div "Painting" at bounding box center [183, 86] width 58 height 11
type input "Painting"
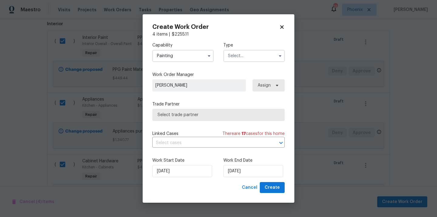
click at [249, 55] on input "text" at bounding box center [253, 56] width 61 height 12
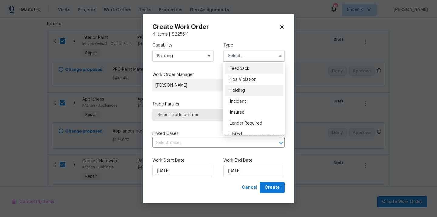
scroll to position [138, 0]
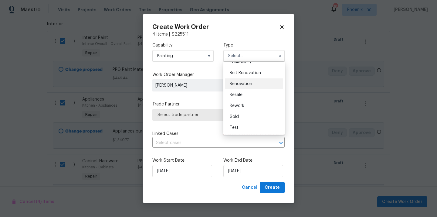
click at [251, 87] on div "Renovation" at bounding box center [254, 83] width 58 height 11
type input "Renovation"
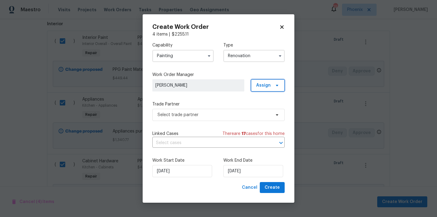
click at [266, 83] on span "Assign" at bounding box center [263, 85] width 15 height 6
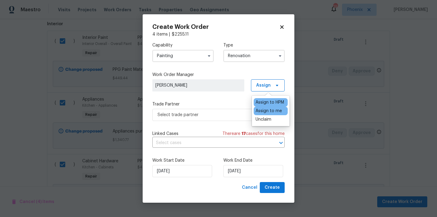
click at [264, 111] on div "Assign to me" at bounding box center [269, 111] width 26 height 6
click at [212, 119] on span "Select trade partner" at bounding box center [218, 115] width 132 height 12
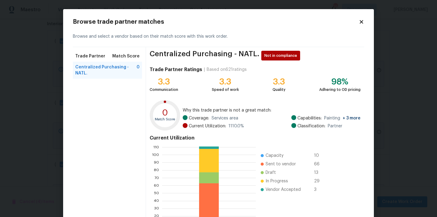
scroll to position [51, 0]
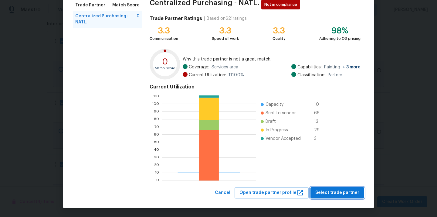
click at [332, 195] on span "Select trade partner" at bounding box center [337, 193] width 44 height 8
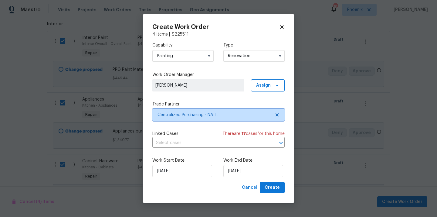
scroll to position [0, 0]
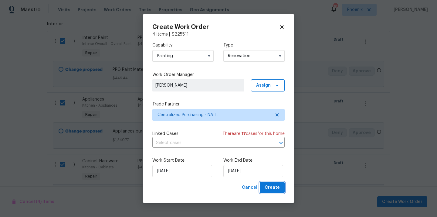
click at [276, 188] on span "Create" at bounding box center [272, 188] width 15 height 8
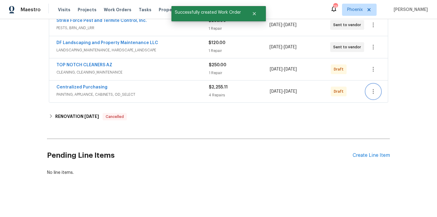
click at [373, 90] on icon "button" at bounding box center [373, 91] width 7 height 7
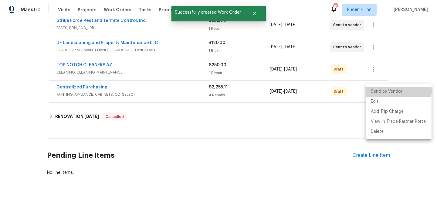
click at [376, 87] on li "Send to Vendor" at bounding box center [399, 92] width 66 height 10
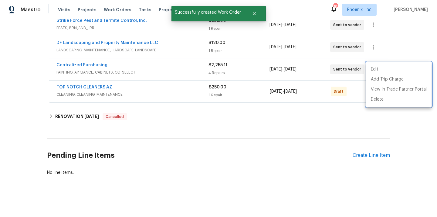
click at [167, 83] on div at bounding box center [218, 108] width 437 height 217
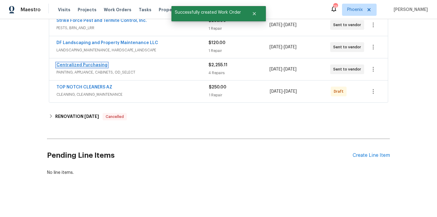
click at [87, 65] on link "Centralized Purchasing" at bounding box center [81, 65] width 51 height 4
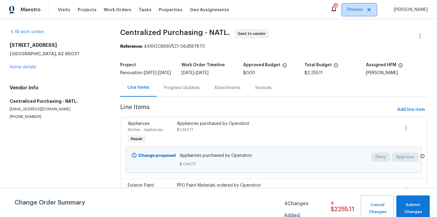
click at [363, 11] on span "Phoenix" at bounding box center [354, 10] width 15 height 6
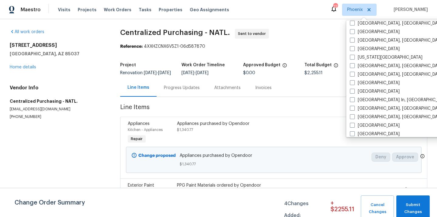
scroll to position [211, 0]
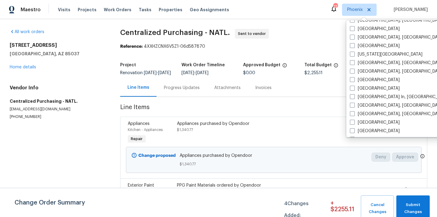
click at [348, 120] on div "Phoenix Albuquerque, NM Asheville, NC Atlanta Austin Baltimore, MD Birmingham, …" at bounding box center [409, 78] width 126 height 117
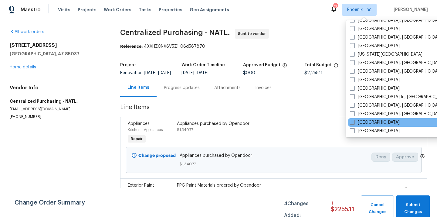
click at [349, 121] on div "[GEOGRAPHIC_DATA]" at bounding box center [409, 122] width 122 height 9
click at [352, 122] on span at bounding box center [352, 122] width 5 height 5
click at [352, 122] on input "[GEOGRAPHIC_DATA]" at bounding box center [352, 121] width 4 height 4
checkbox input "true"
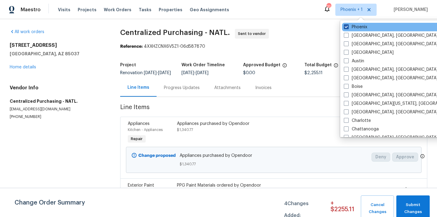
click at [353, 28] on label "Phoenix" at bounding box center [355, 27] width 23 height 6
click at [348, 28] on input "Phoenix" at bounding box center [346, 26] width 4 height 4
checkbox input "false"
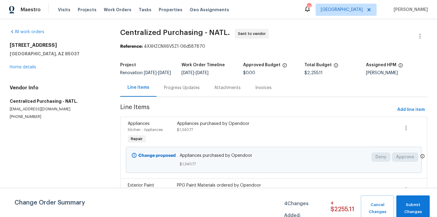
click at [85, 14] on div "Visits Projects Work Orders Tasks Properties Geo Assignments" at bounding box center [147, 10] width 179 height 12
click at [85, 13] on div "Visits Projects Work Orders Tasks Properties Geo Assignments" at bounding box center [147, 10] width 179 height 12
click at [85, 12] on span "Projects" at bounding box center [87, 10] width 19 height 6
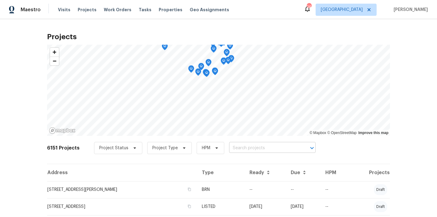
click at [233, 148] on input "text" at bounding box center [264, 147] width 70 height 9
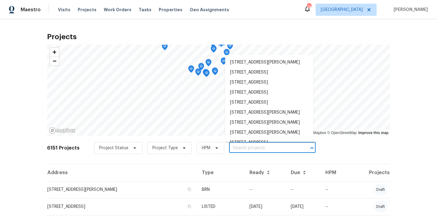
paste input "5167 148th St W, Apple Valley, MN 55124"
type input "5167 148th St W, Apple Valley, MN 55124"
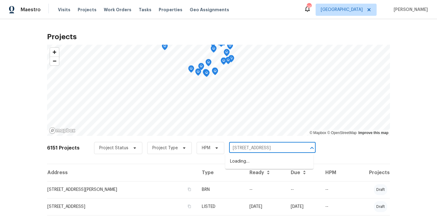
scroll to position [0, 12]
click at [239, 159] on li "5167 148th St W, Apple Valley, MN 55124" at bounding box center [269, 161] width 88 height 10
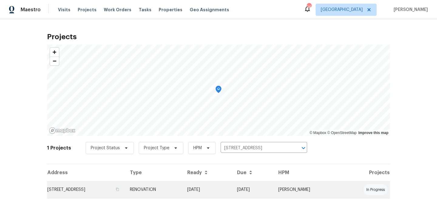
click at [125, 183] on td "5167 148th St W, Apple Valley, MN 55124" at bounding box center [86, 189] width 78 height 17
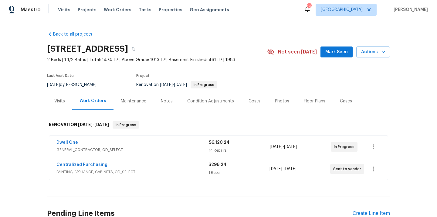
click at [128, 48] on h2 "5167 148th St W, Apple Valley, MN 55124" at bounding box center [87, 49] width 81 height 6
copy h2 "55124"
click at [68, 166] on link "Centralized Purchasing" at bounding box center [81, 164] width 51 height 4
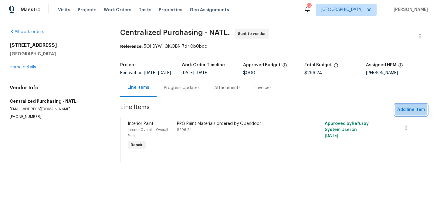
click at [418, 111] on span "Add line item" at bounding box center [411, 110] width 28 height 8
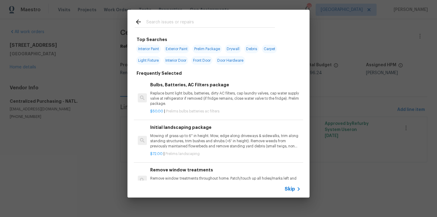
click at [249, 22] on input "text" at bounding box center [210, 22] width 129 height 9
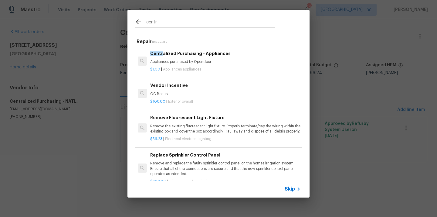
type input "centr"
click at [205, 65] on div "$1.00 | Appliances appliances" at bounding box center [225, 68] width 151 height 8
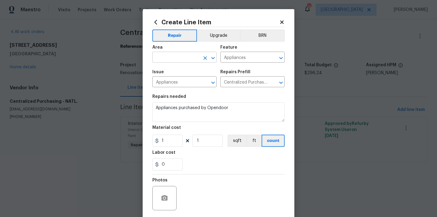
click at [186, 61] on input "text" at bounding box center [175, 57] width 47 height 9
click at [177, 73] on li "Kitchen" at bounding box center [184, 71] width 64 height 10
type input "Kitchen"
drag, startPoint x: 168, startPoint y: 141, endPoint x: 153, endPoint y: 141, distance: 14.6
click at [154, 141] on input "1" at bounding box center [167, 140] width 30 height 12
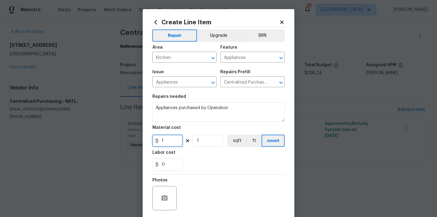
paste input "307.63"
type input "307.63"
click at [214, 171] on section "Repairs needed Appliances purchased by Opendoor Material cost 307.63 1 sqft ft …" at bounding box center [218, 132] width 132 height 83
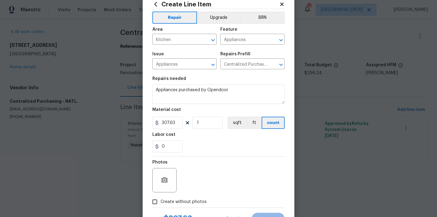
click at [192, 199] on span "Create without photos" at bounding box center [184, 202] width 46 height 6
click at [161, 199] on input "Create without photos" at bounding box center [155, 202] width 12 height 12
checkbox input "true"
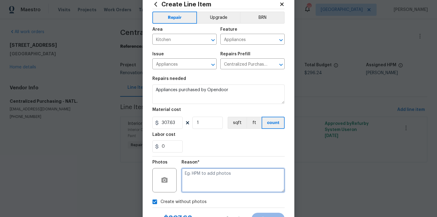
click at [202, 182] on textarea at bounding box center [233, 180] width 103 height 24
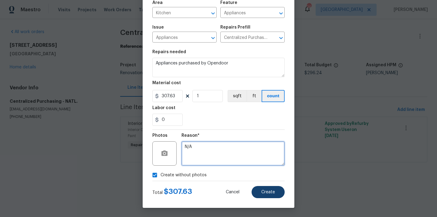
type textarea "N/A"
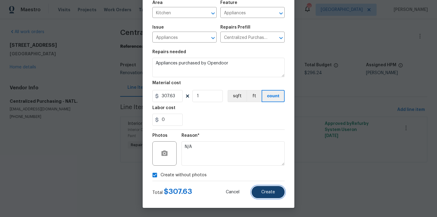
click at [268, 190] on span "Create" at bounding box center [268, 192] width 14 height 5
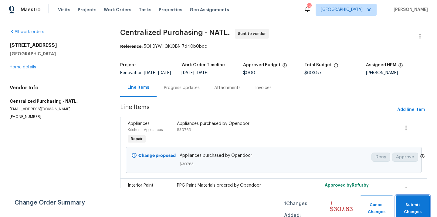
click at [402, 202] on span "Submit Changes" at bounding box center [413, 208] width 28 height 14
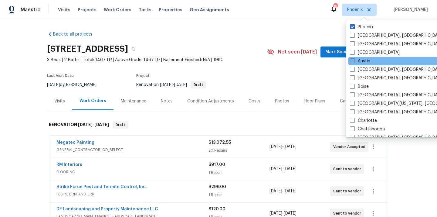
scroll to position [216, 0]
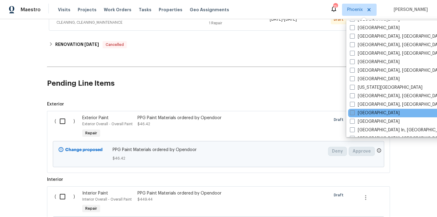
click at [365, 113] on label "[GEOGRAPHIC_DATA]" at bounding box center [375, 113] width 50 height 6
click at [354, 113] on input "[GEOGRAPHIC_DATA]" at bounding box center [352, 112] width 4 height 4
checkbox input "true"
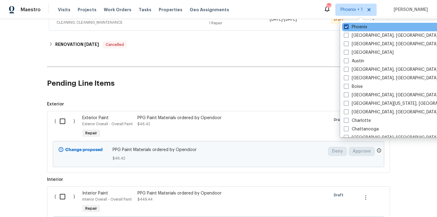
click at [359, 26] on label "Phoenix" at bounding box center [355, 27] width 23 height 6
click at [348, 26] on input "Phoenix" at bounding box center [346, 26] width 4 height 4
checkbox input "false"
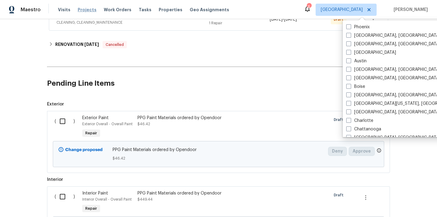
click at [88, 11] on span "Projects" at bounding box center [87, 10] width 19 height 6
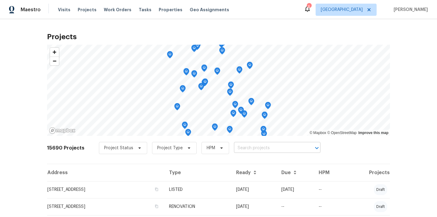
click at [290, 146] on input "text" at bounding box center [269, 147] width 70 height 9
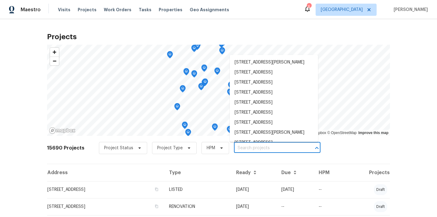
paste input "5512 Pride Mountain St, North Las Vegas, NV 89031"
type input "5512 Pride Mountain St, North Las Vegas, NV 89031"
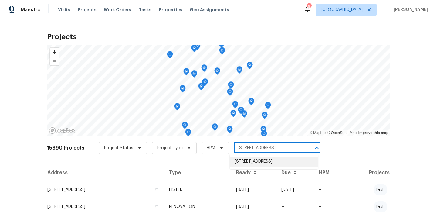
click at [271, 161] on li "5512 Pride Mountain St, North Las Vegas, NV 89031" at bounding box center [274, 161] width 88 height 10
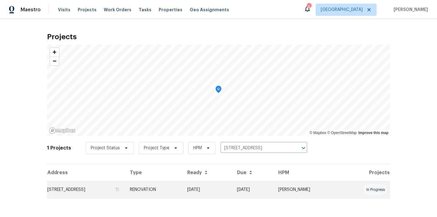
click at [125, 187] on td "5512 Pride Mountain St, North Las Vegas, NV 89031" at bounding box center [86, 189] width 78 height 17
